Goal: Information Seeking & Learning: Learn about a topic

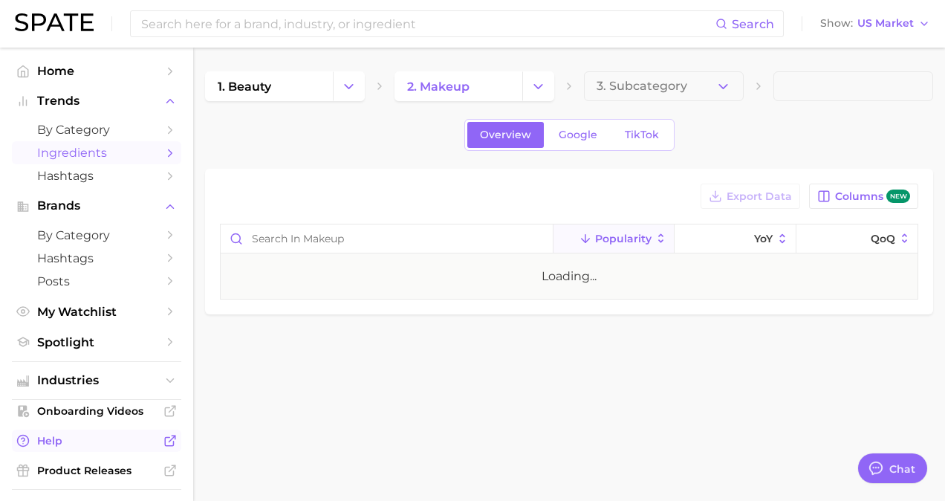
type textarea "x"
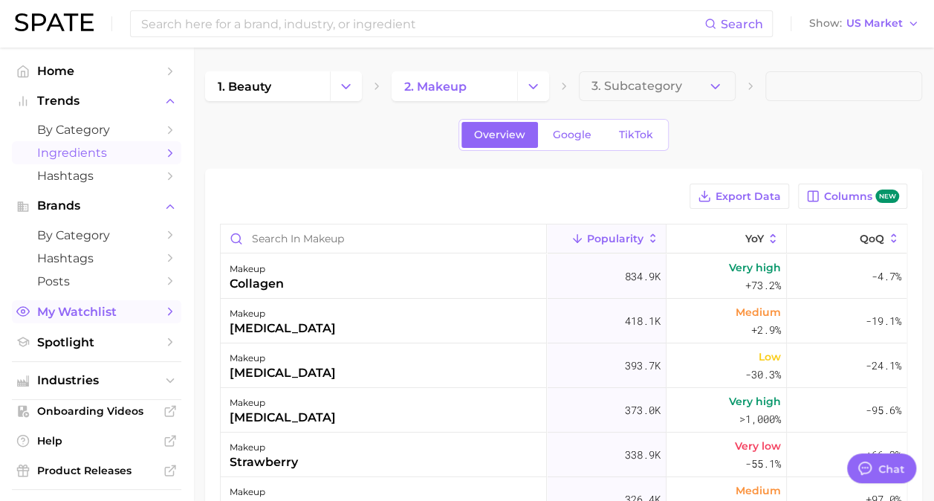
click at [85, 323] on link "My Watchlist" at bounding box center [96, 311] width 169 height 23
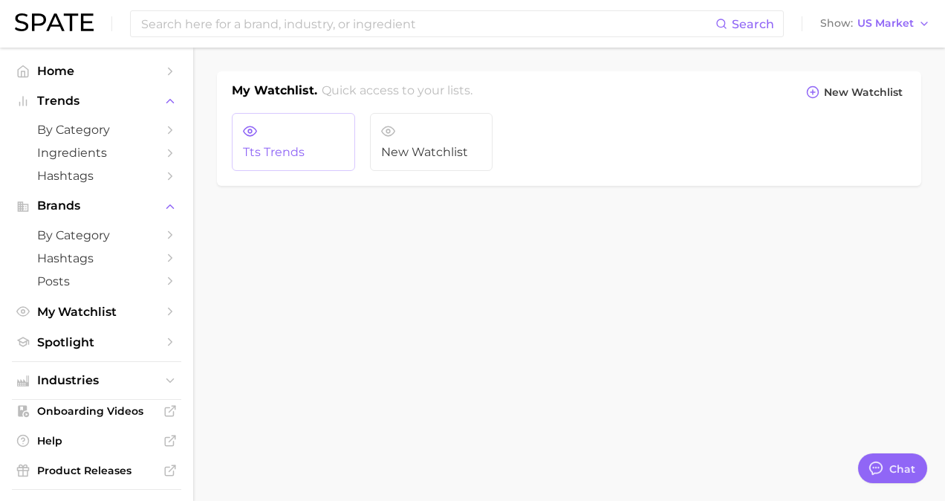
click at [292, 155] on span "tts trends" at bounding box center [293, 152] width 101 height 13
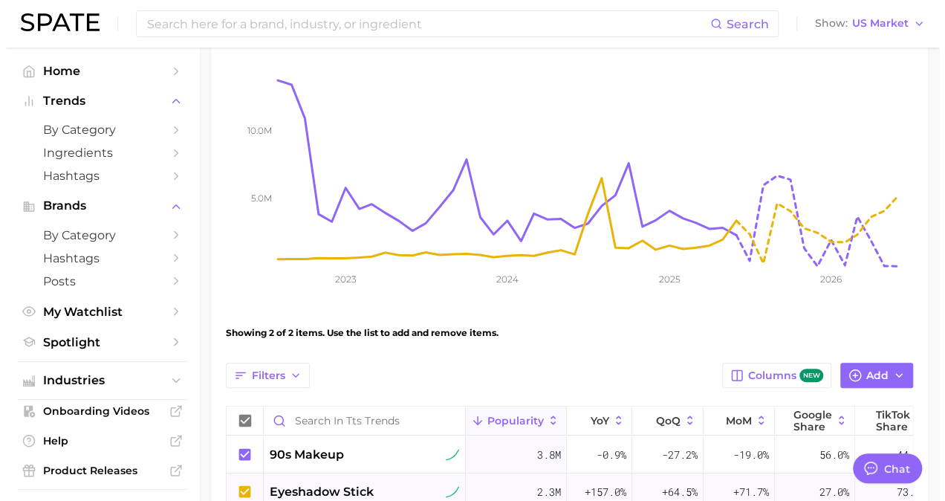
scroll to position [365, 0]
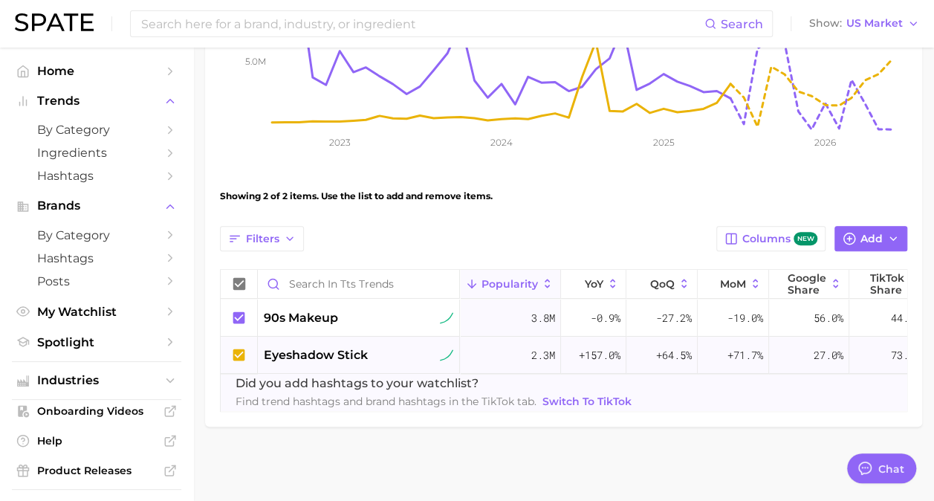
click at [353, 346] on span "eyeshadow stick" at bounding box center [316, 355] width 104 height 18
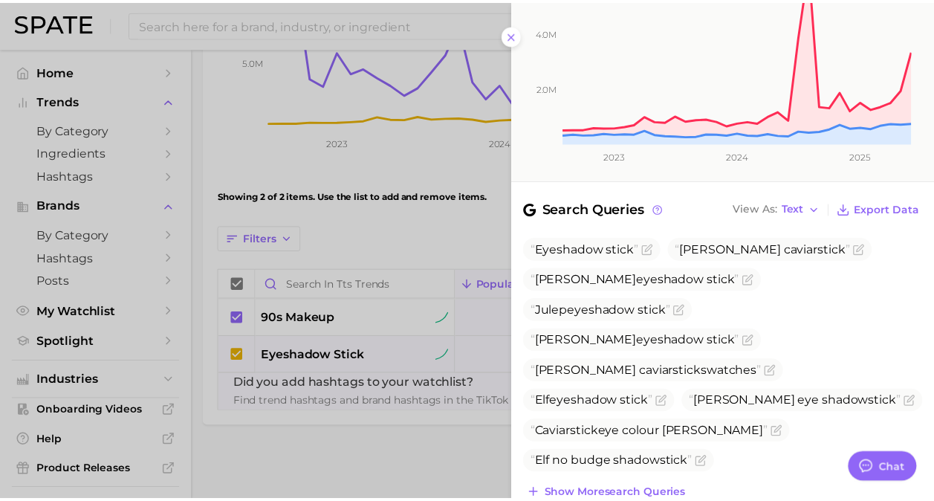
scroll to position [506, 0]
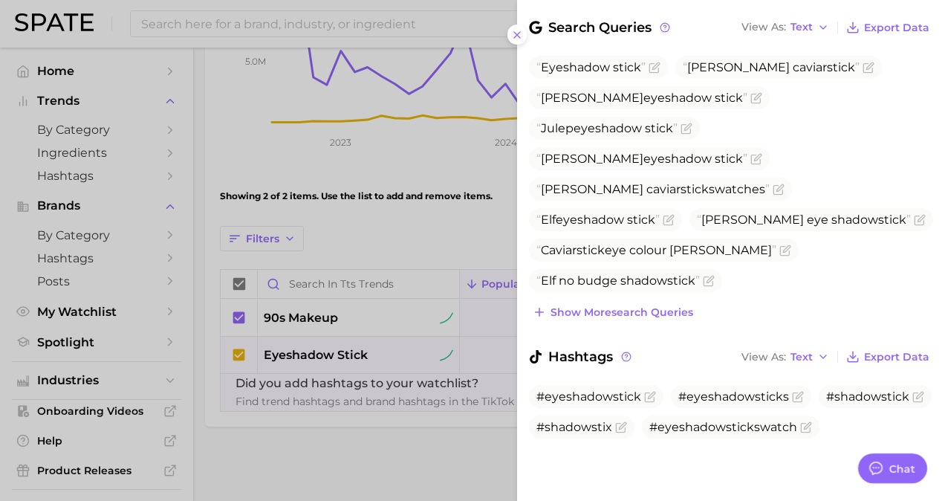
click at [416, 449] on div at bounding box center [472, 250] width 945 height 501
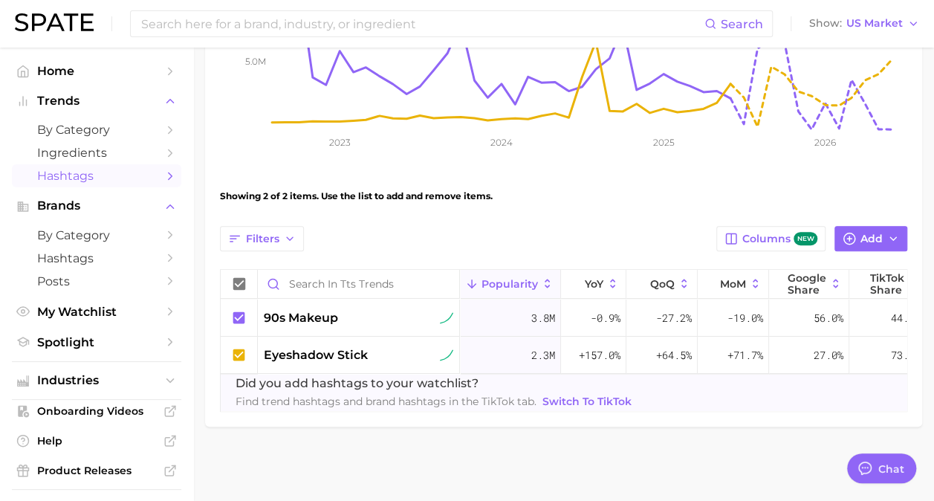
click at [77, 173] on span "Hashtags" at bounding box center [96, 176] width 119 height 14
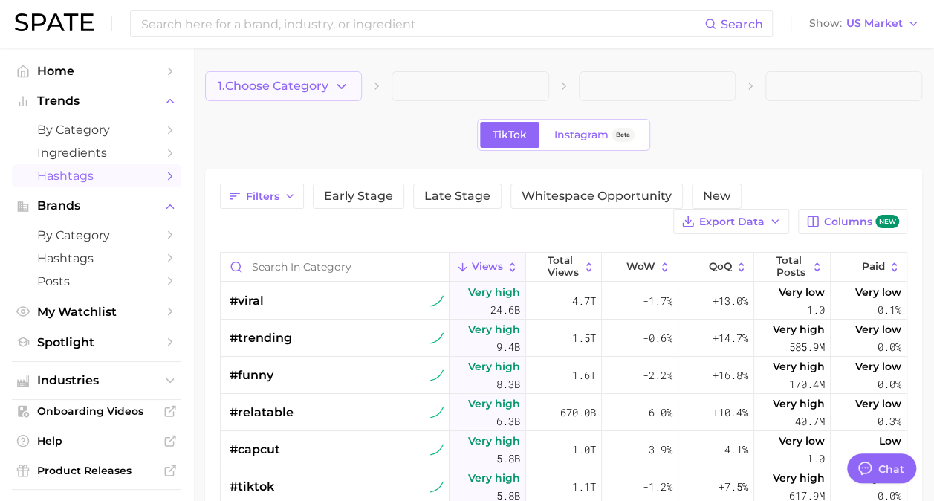
click at [314, 80] on span "1. Choose Category" at bounding box center [273, 85] width 111 height 13
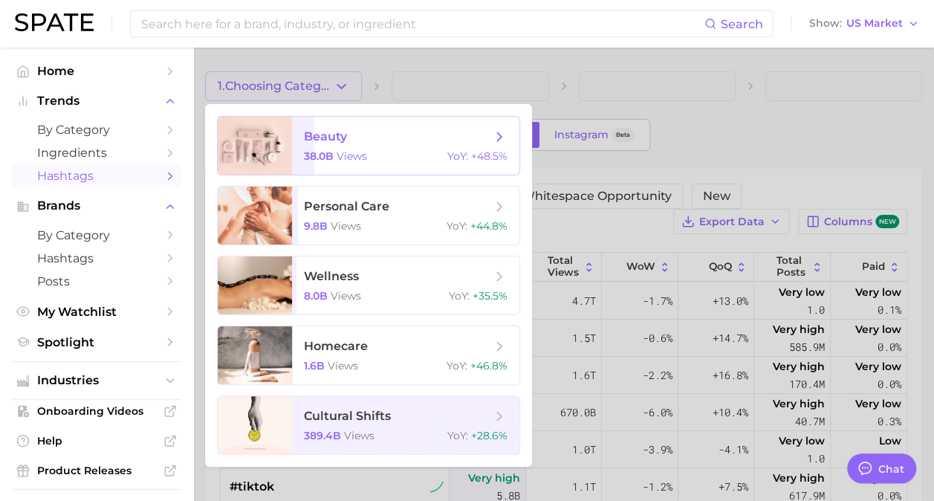
click at [351, 153] on span "views" at bounding box center [352, 155] width 30 height 13
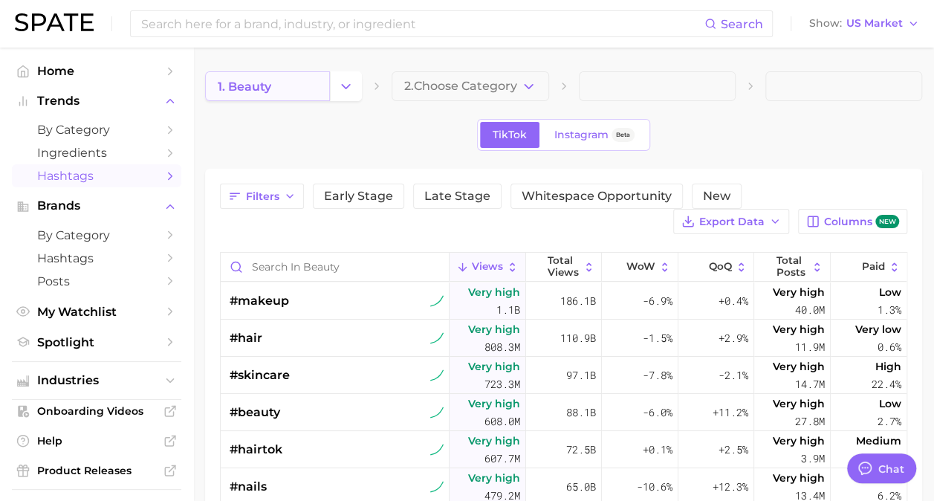
click at [309, 94] on link "1. beauty" at bounding box center [267, 86] width 125 height 30
click at [354, 83] on button "Change Category" at bounding box center [346, 86] width 32 height 30
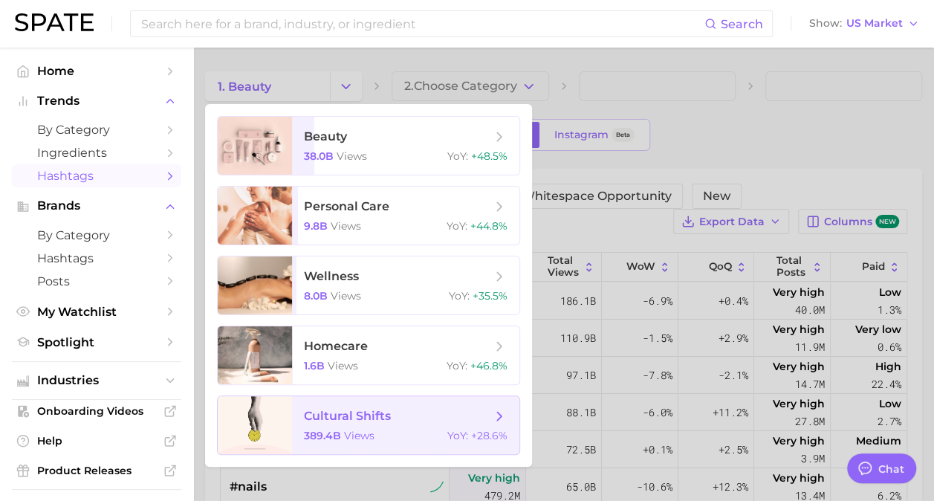
click at [368, 423] on span "cultural shifts 389.4b views YoY : +28.6%" at bounding box center [405, 425] width 227 height 58
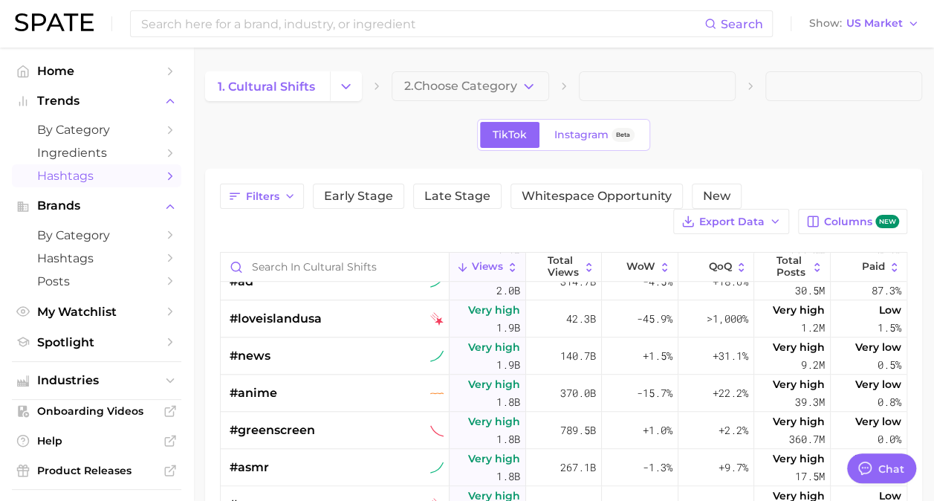
scroll to position [748, 0]
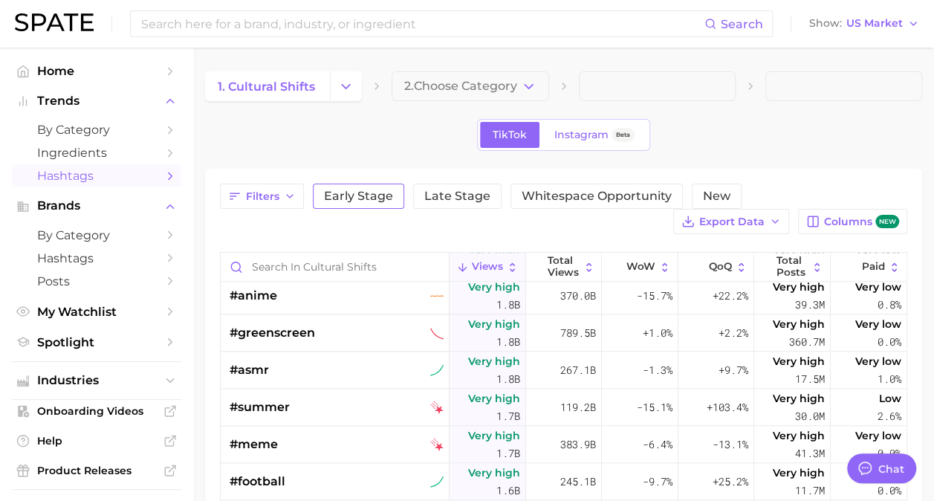
click at [380, 202] on button "Early Stage" at bounding box center [358, 196] width 91 height 25
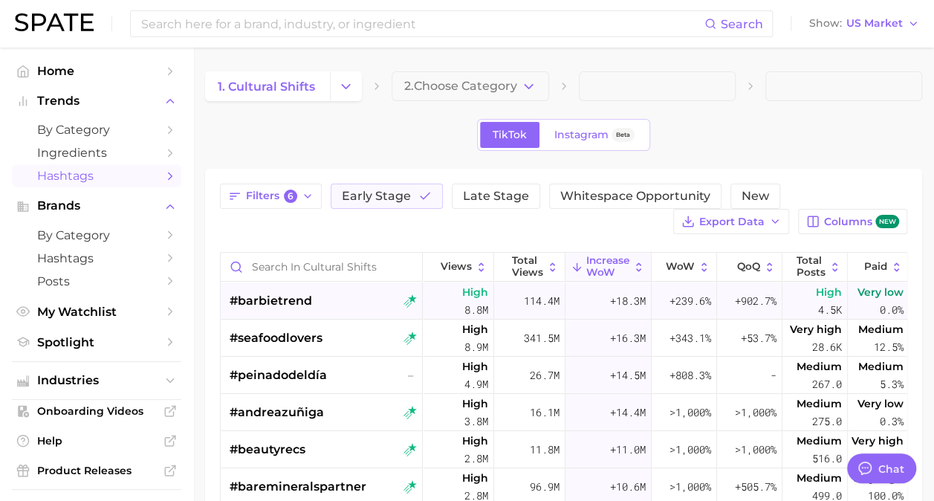
click at [349, 296] on div "#barbietrend" at bounding box center [323, 300] width 187 height 37
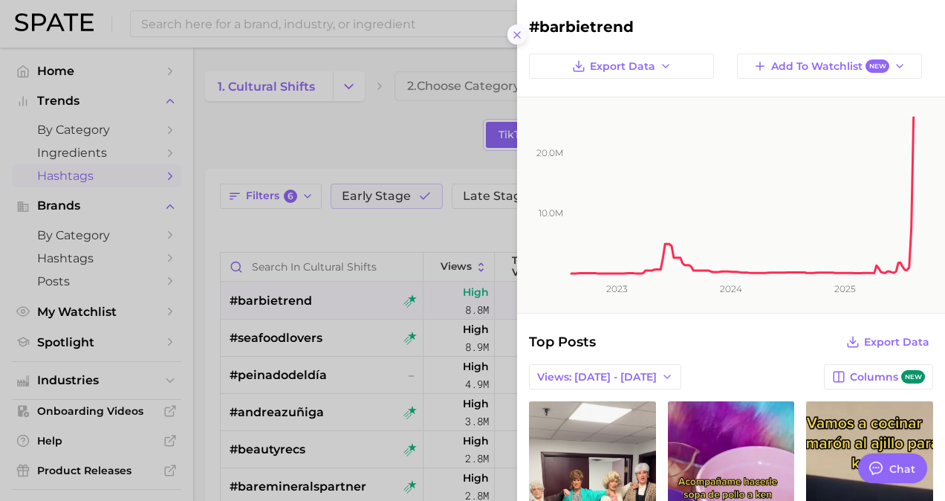
click at [521, 37] on icon at bounding box center [517, 35] width 12 height 12
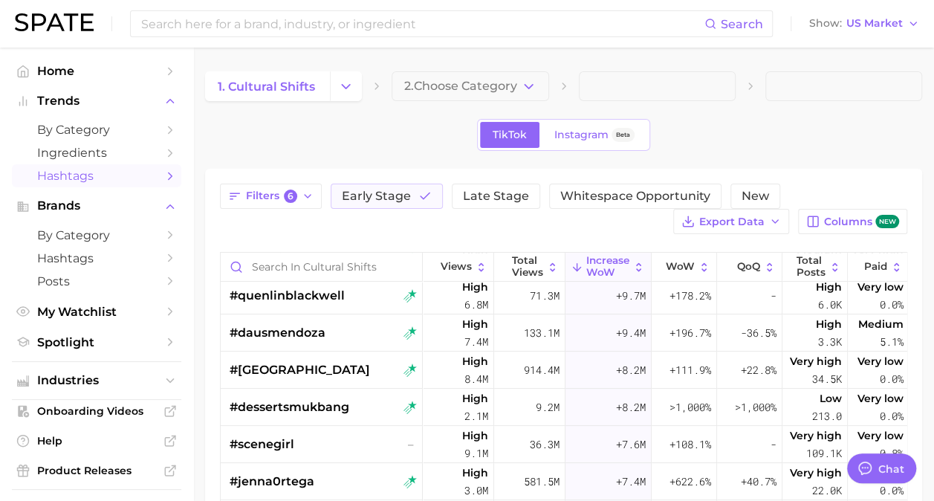
scroll to position [243, 0]
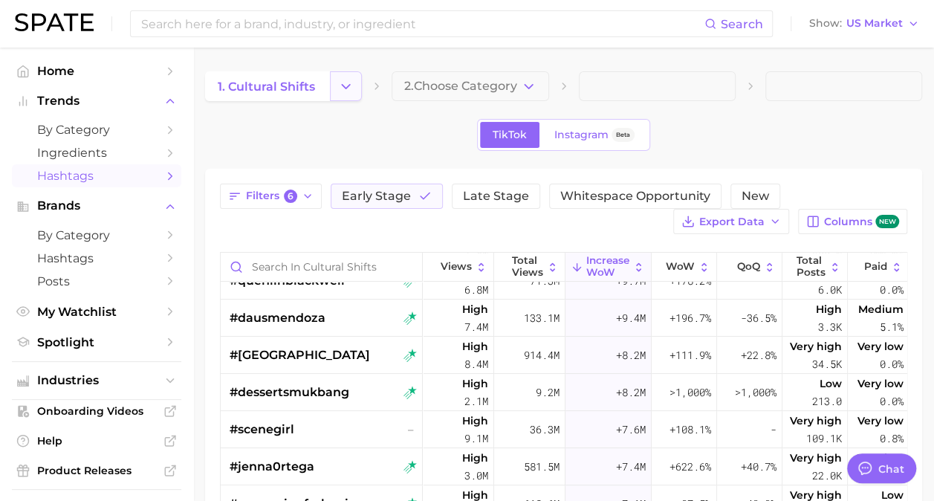
click at [341, 82] on icon "Change Category" at bounding box center [346, 87] width 16 height 16
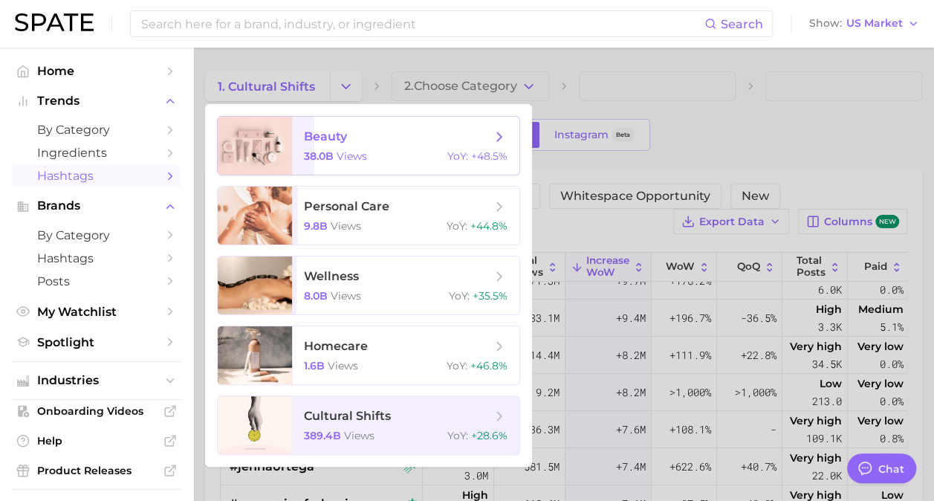
click at [348, 143] on span "beauty" at bounding box center [397, 137] width 187 height 16
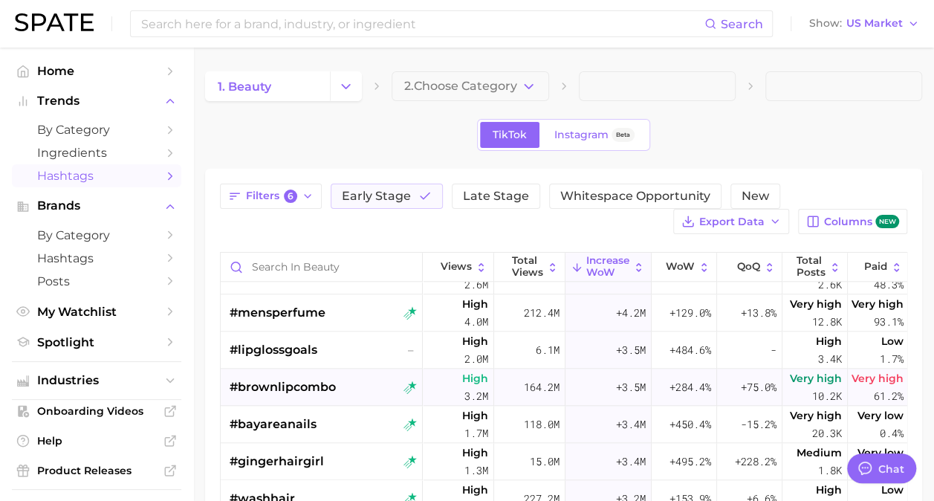
scroll to position [944, 0]
